Goal: Check status: Check status

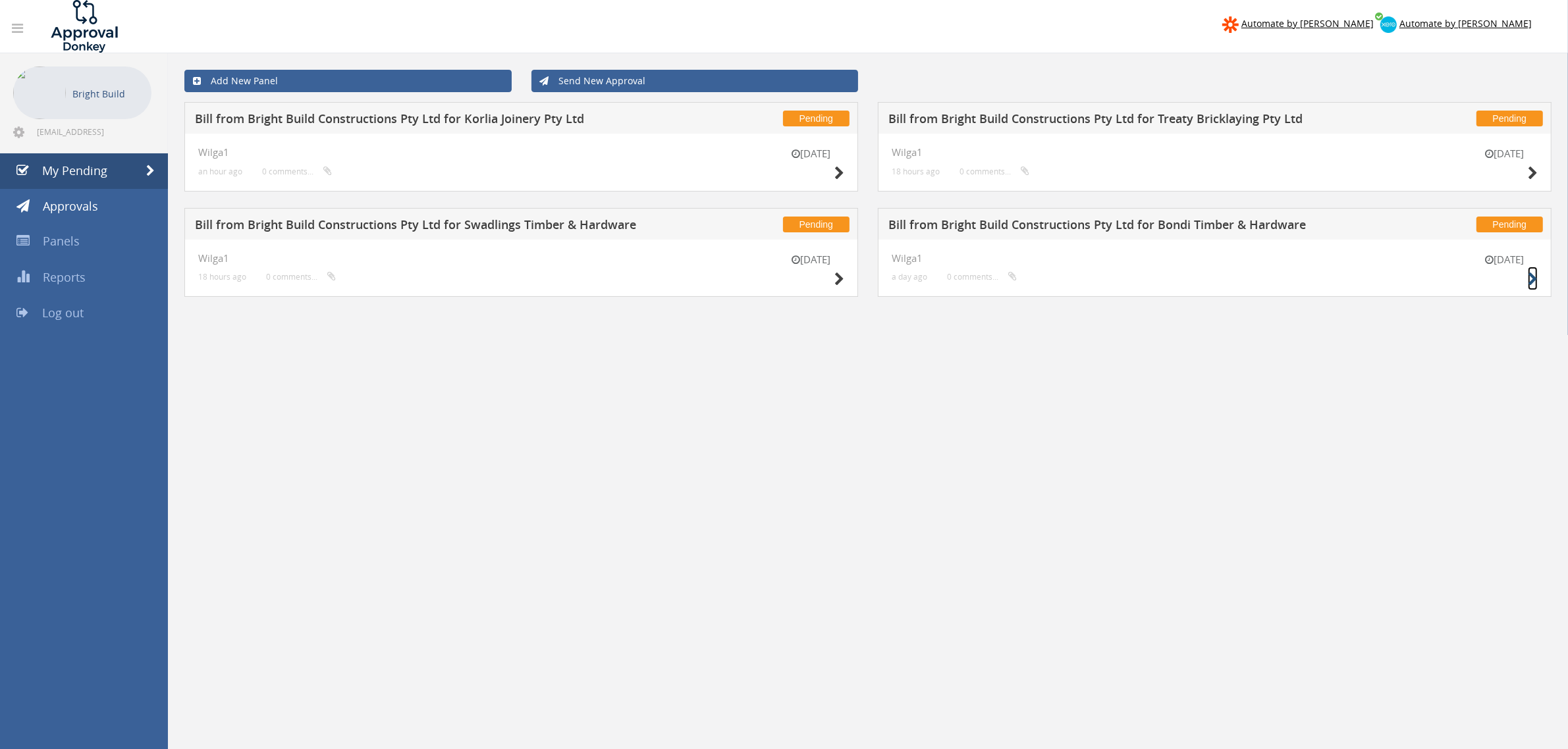
click at [1529, 274] on icon at bounding box center [1533, 279] width 10 height 14
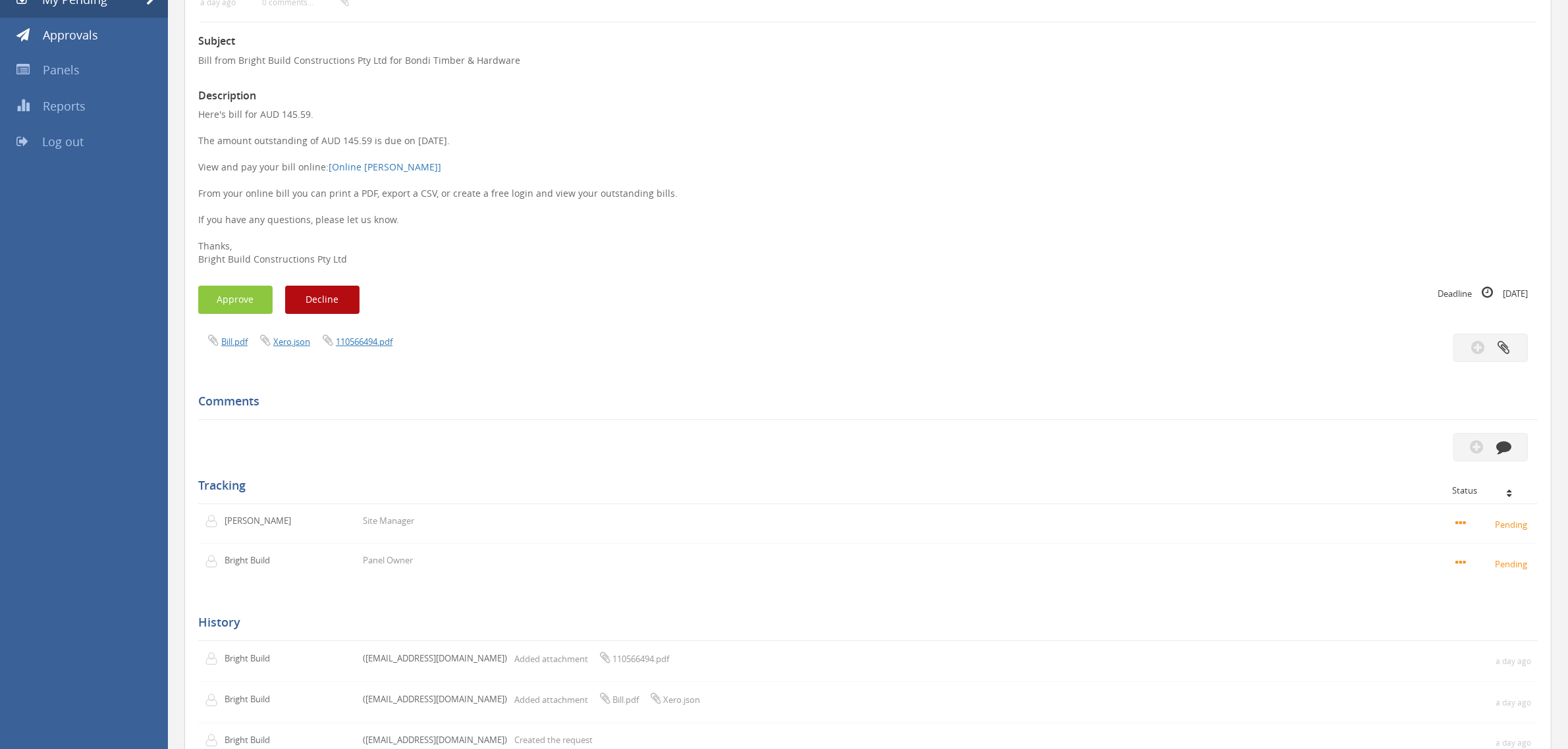
scroll to position [273, 0]
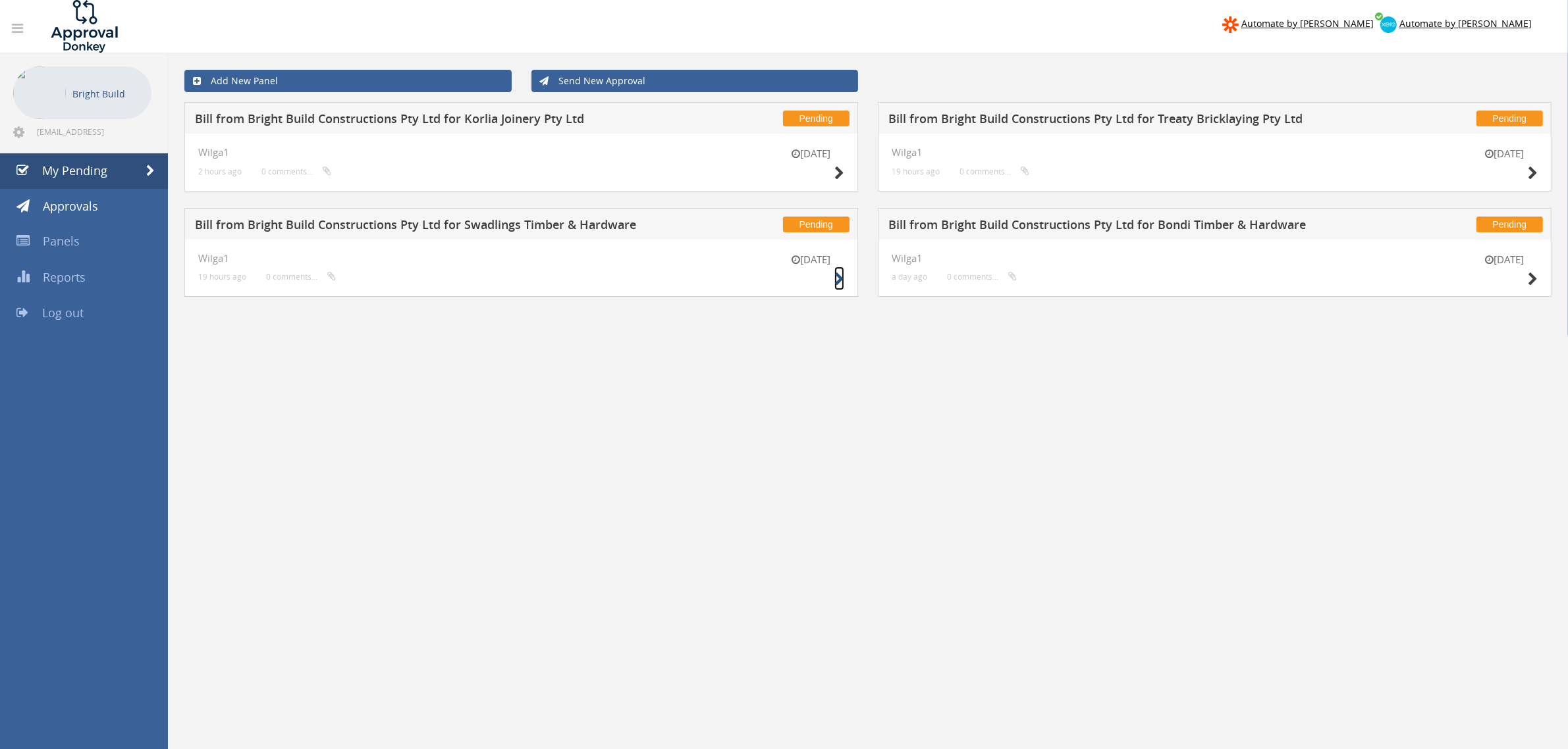
click at [837, 277] on icon at bounding box center [839, 279] width 10 height 14
click at [1528, 171] on icon at bounding box center [1533, 173] width 10 height 14
click at [835, 162] on div "[DATE]" at bounding box center [811, 165] width 66 height 37
click at [840, 169] on icon at bounding box center [839, 173] width 10 height 14
click at [835, 172] on icon at bounding box center [839, 173] width 10 height 14
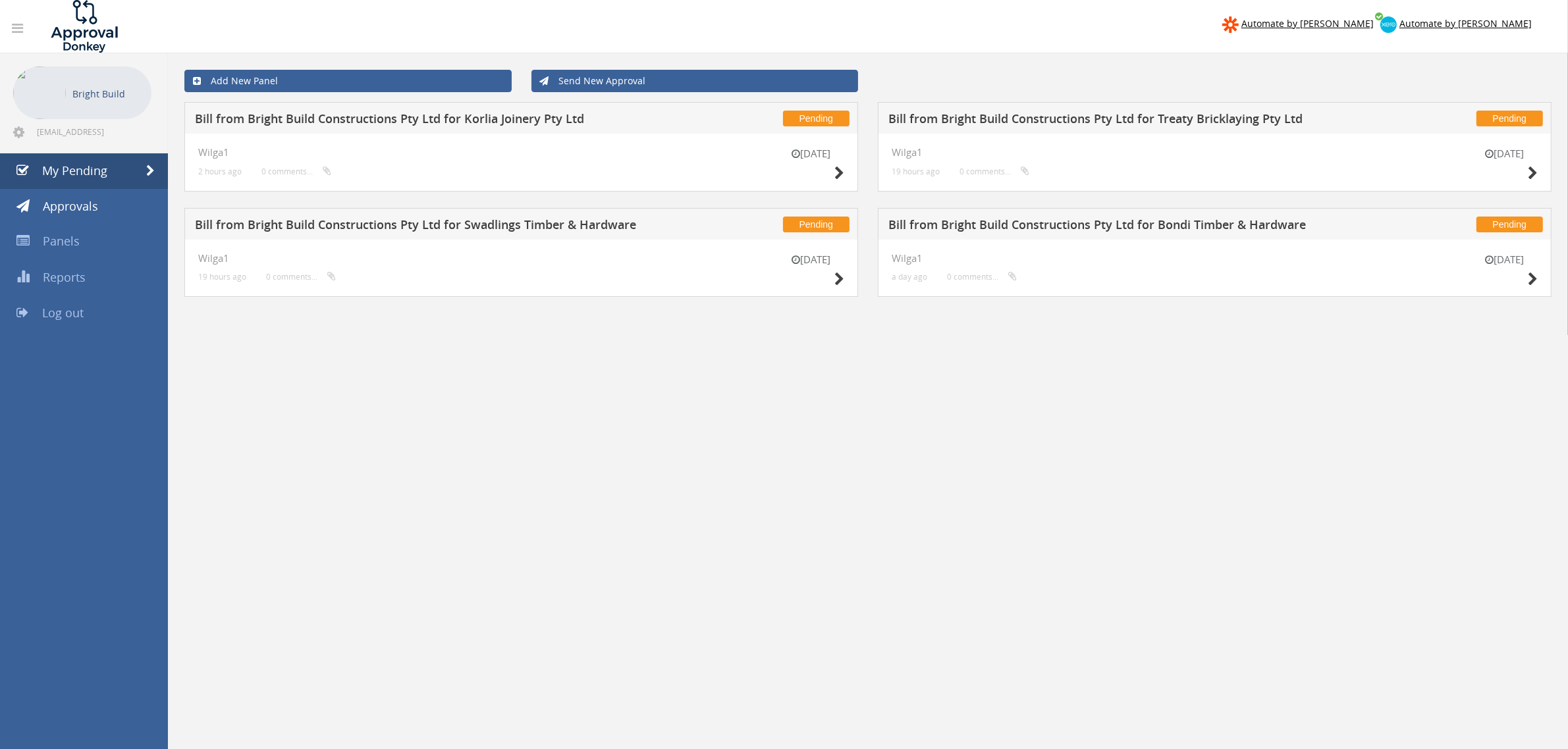
click at [1539, 278] on div "[DATE] Wilga1 a day ago 0 comments..." at bounding box center [1215, 268] width 674 height 58
click at [1538, 280] on div "[DATE] Wilga1 a day ago 0 comments..." at bounding box center [1215, 268] width 674 height 58
click at [1533, 281] on icon at bounding box center [1533, 279] width 10 height 14
